Goal: Task Accomplishment & Management: Use online tool/utility

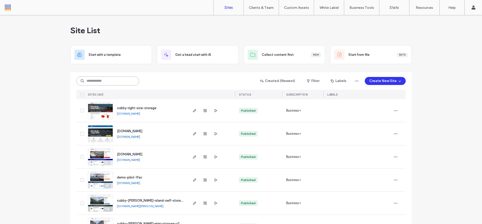
click at [121, 85] on input at bounding box center [107, 80] width 63 height 9
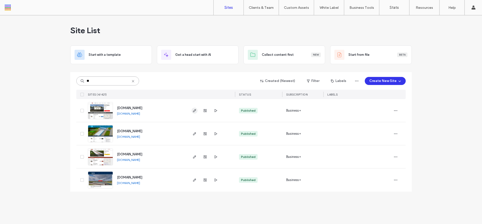
type input "**"
click at [194, 110] on use "button" at bounding box center [194, 110] width 3 height 3
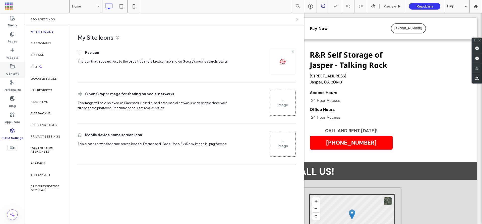
click at [12, 71] on label "Content" at bounding box center [12, 72] width 13 height 7
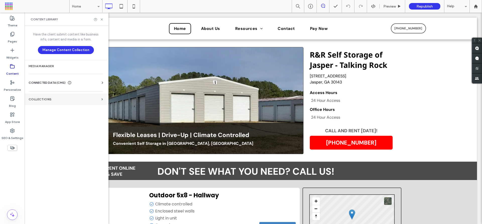
click at [66, 103] on section "Collections" at bounding box center [66, 99] width 82 height 12
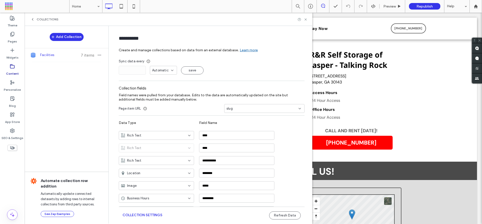
click at [80, 74] on div "Add Collection Facilities 7 items Automate collection row addition Automaticall…" at bounding box center [67, 124] width 84 height 197
click at [150, 214] on button "Collection Settings" at bounding box center [143, 215] width 40 height 8
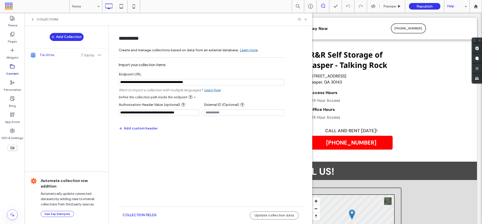
click at [464, 6] on div "Help" at bounding box center [456, 6] width 25 height 13
